Goal: Information Seeking & Learning: Learn about a topic

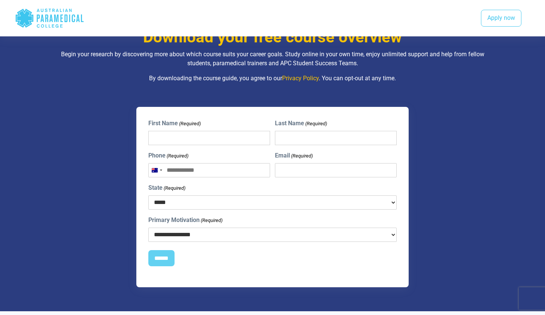
scroll to position [485, 0]
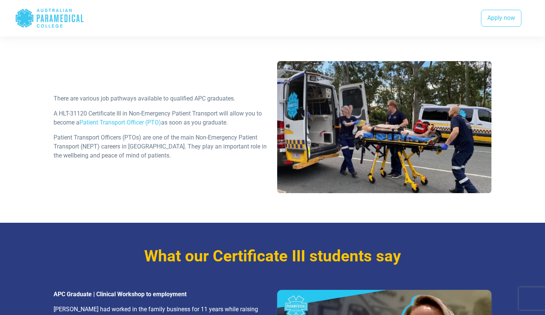
scroll to position [976, 0]
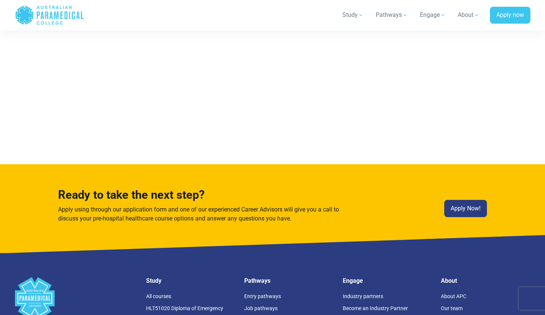
scroll to position [4123, 0]
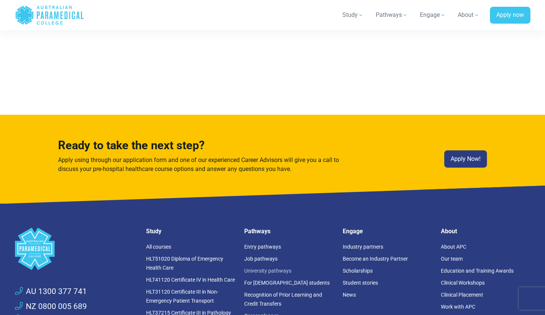
click at [279, 267] on link "University pathways" at bounding box center [267, 270] width 47 height 6
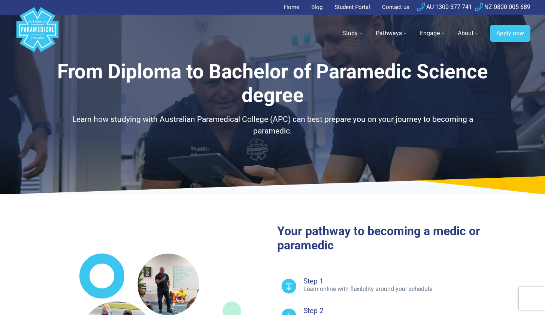
select select "**********"
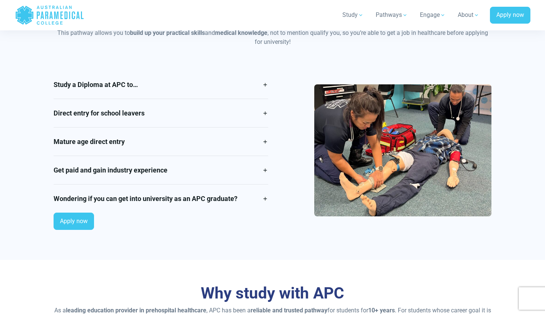
scroll to position [651, 0]
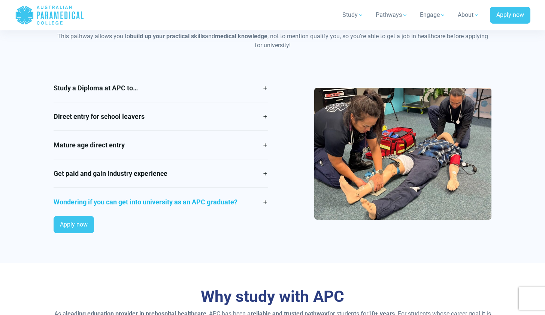
click at [264, 201] on link "Wondering if you can get into university as an APC graduate?" at bounding box center [161, 202] width 215 height 28
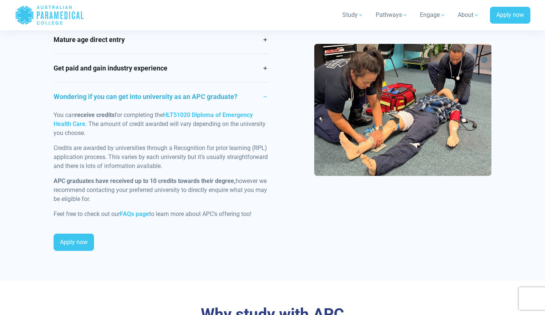
scroll to position [763, 0]
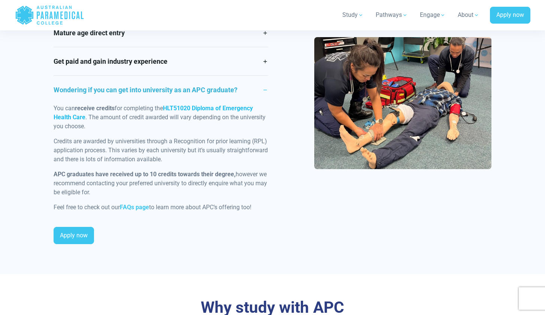
drag, startPoint x: 167, startPoint y: 106, endPoint x: 84, endPoint y: 115, distance: 82.9
click at [84, 115] on span "You can receive credits for completing the HLT51020 Diploma of Emergency Health…" at bounding box center [160, 117] width 212 height 25
copy span "HLT51020 Diploma of Emergency Health Care"
